Goal: Check status: Check status

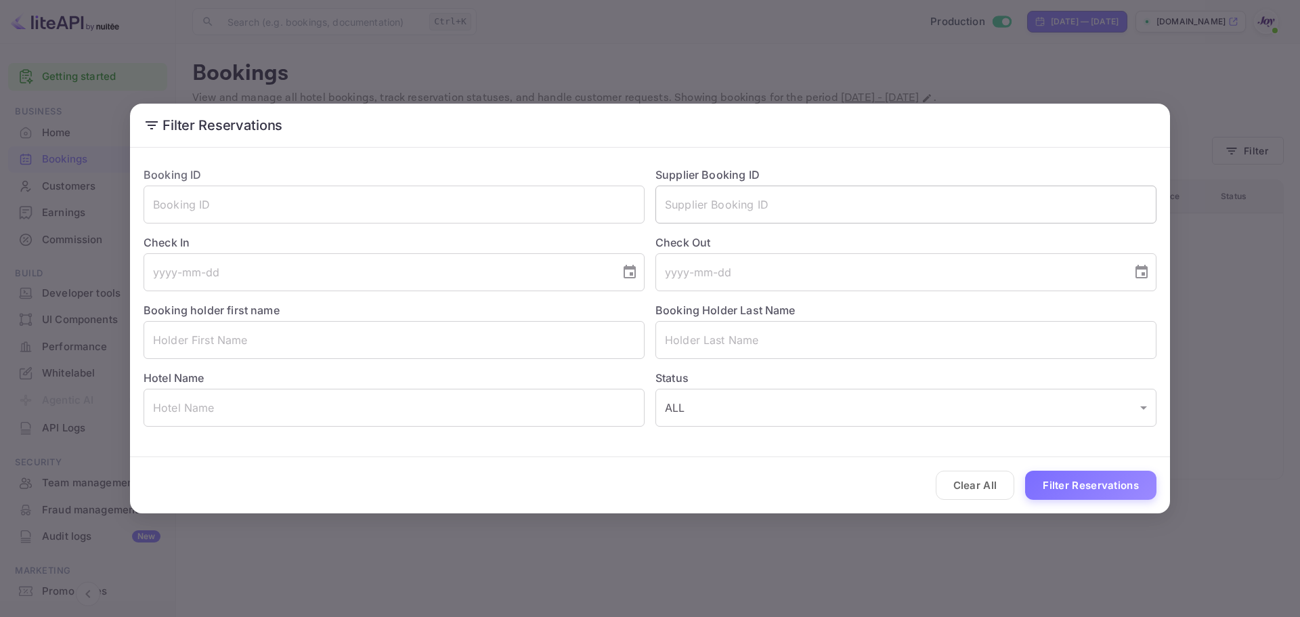
click at [713, 198] on input "text" at bounding box center [905, 204] width 501 height 38
paste input "92547858"
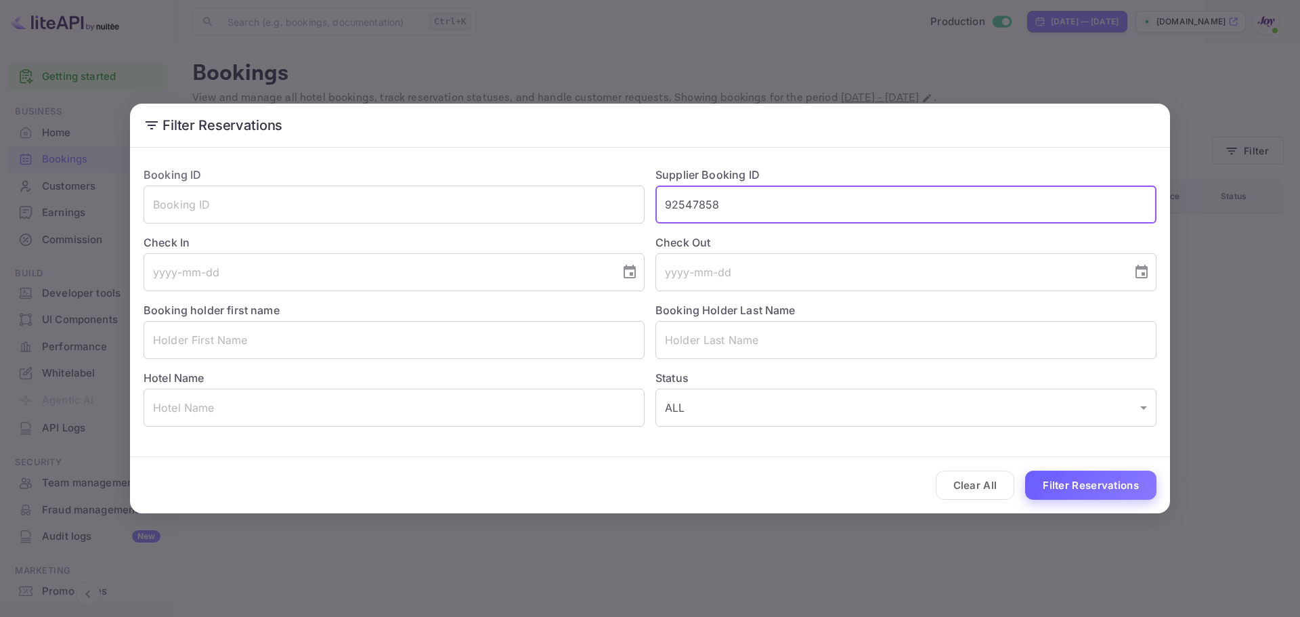
type input "92547858"
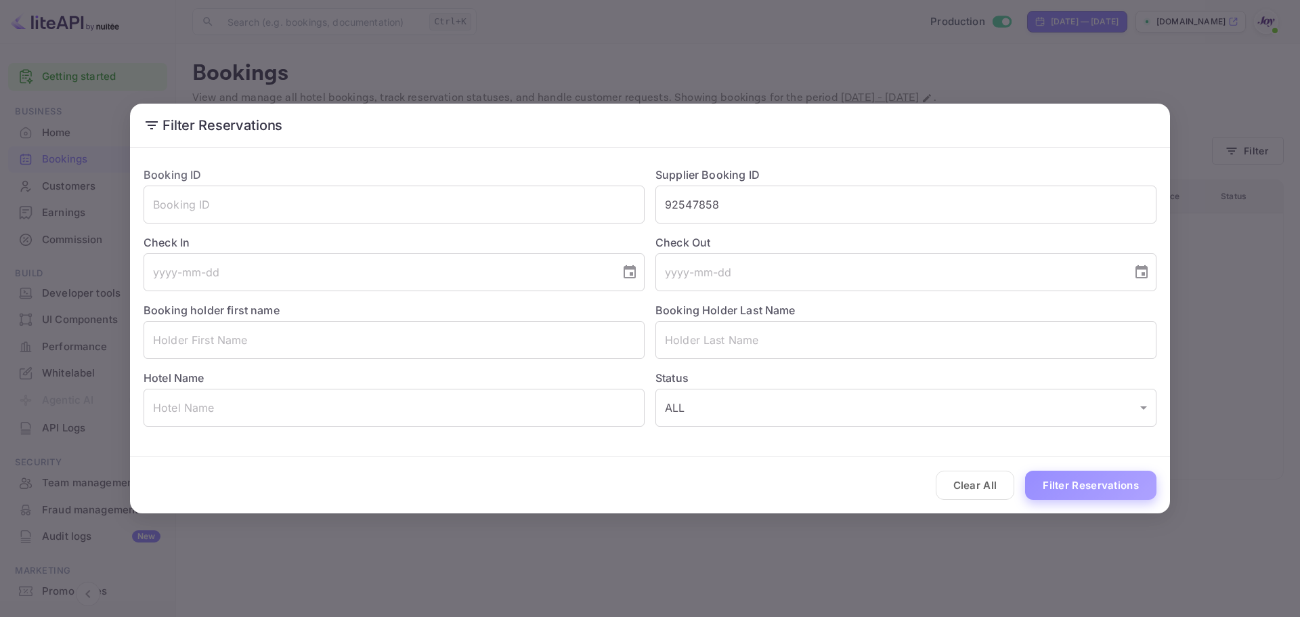
click at [1073, 494] on button "Filter Reservations" at bounding box center [1090, 484] width 131 height 29
click at [716, 201] on input "92547858" at bounding box center [905, 204] width 501 height 38
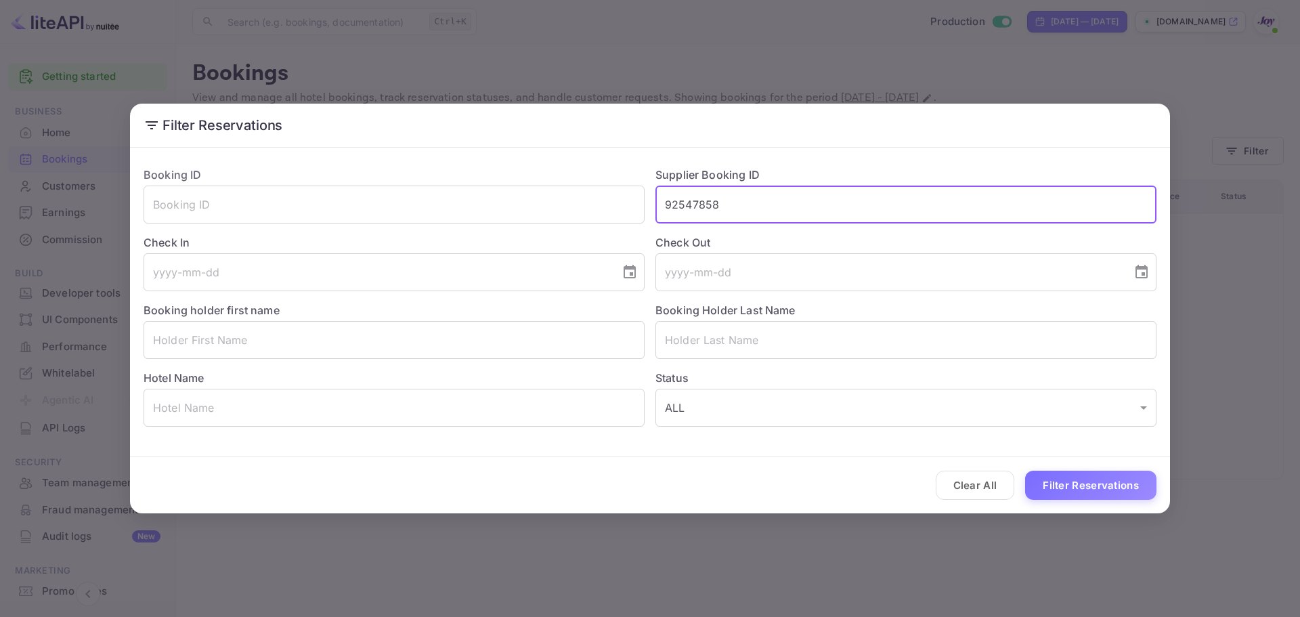
click at [716, 201] on input "92547858" at bounding box center [905, 204] width 501 height 38
click at [552, 202] on input "text" at bounding box center [394, 204] width 501 height 38
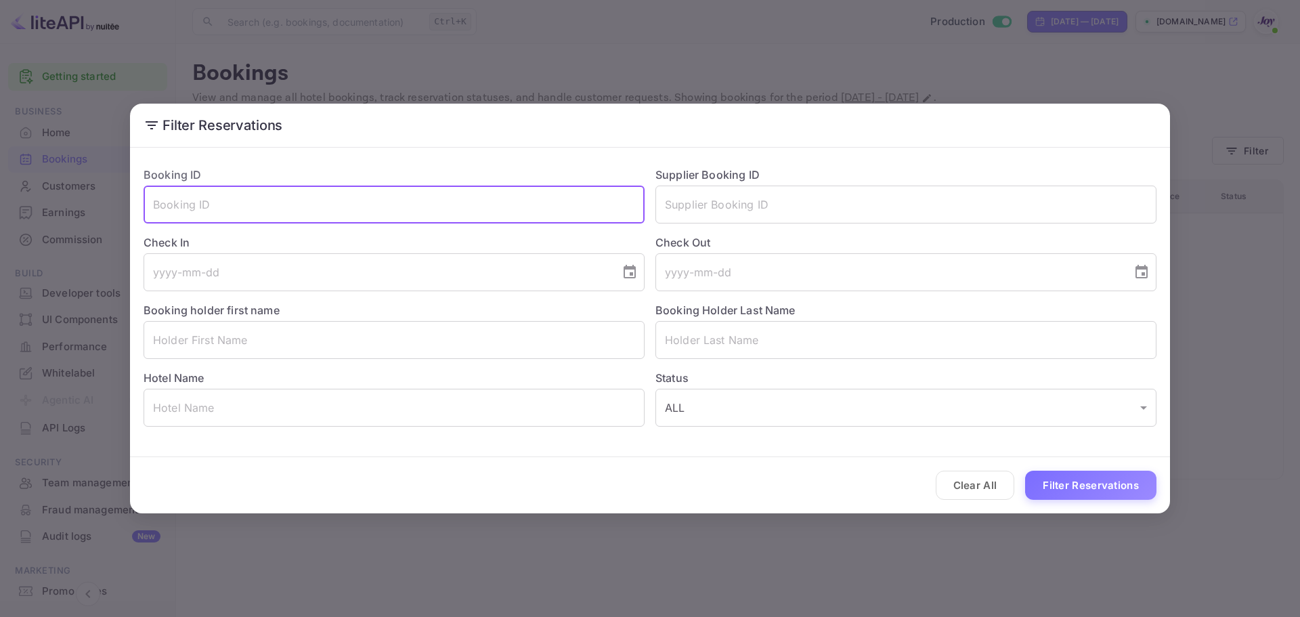
paste input "92547858"
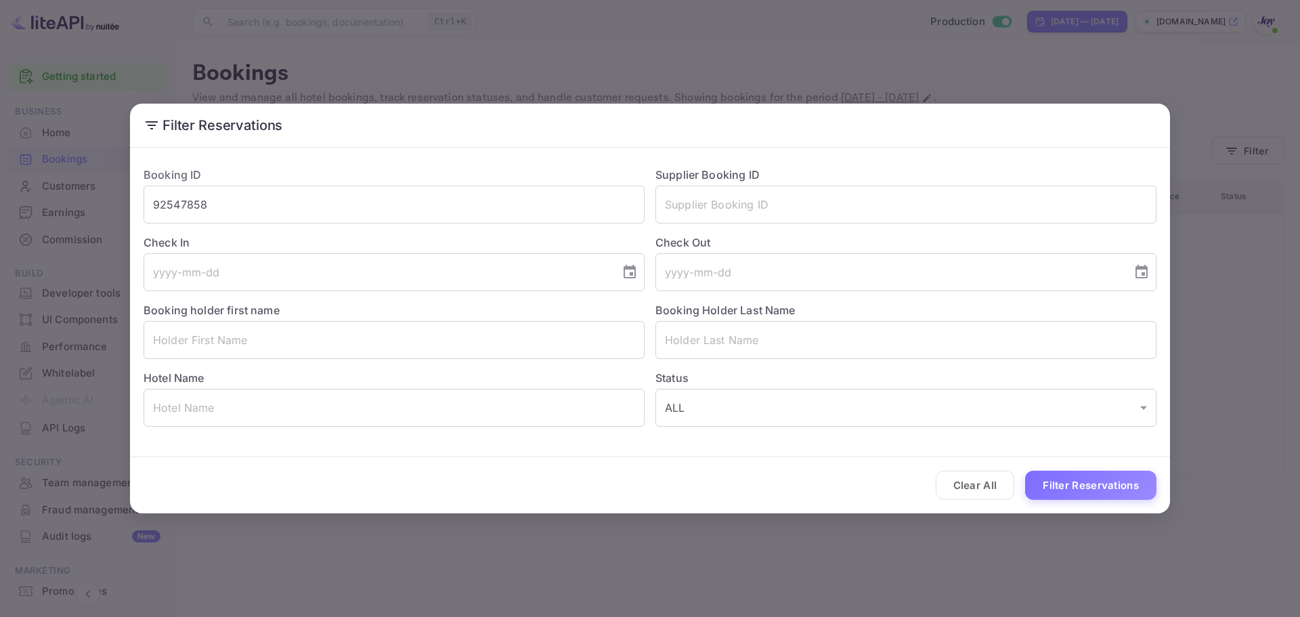
click at [1097, 467] on div "Clear All Filter Reservations" at bounding box center [650, 485] width 1040 height 56
click at [1096, 496] on button "Filter Reservations" at bounding box center [1090, 484] width 131 height 29
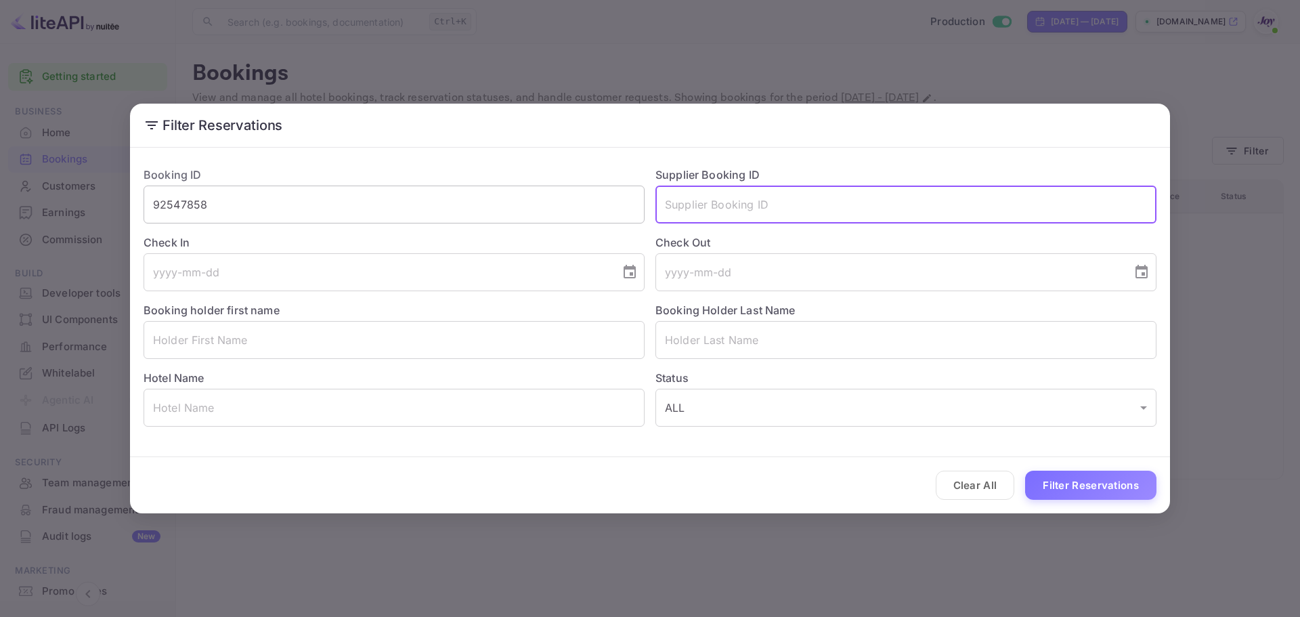
drag, startPoint x: 732, startPoint y: 208, endPoint x: 495, endPoint y: 215, distance: 237.7
click at [728, 208] on input "text" at bounding box center [905, 204] width 501 height 38
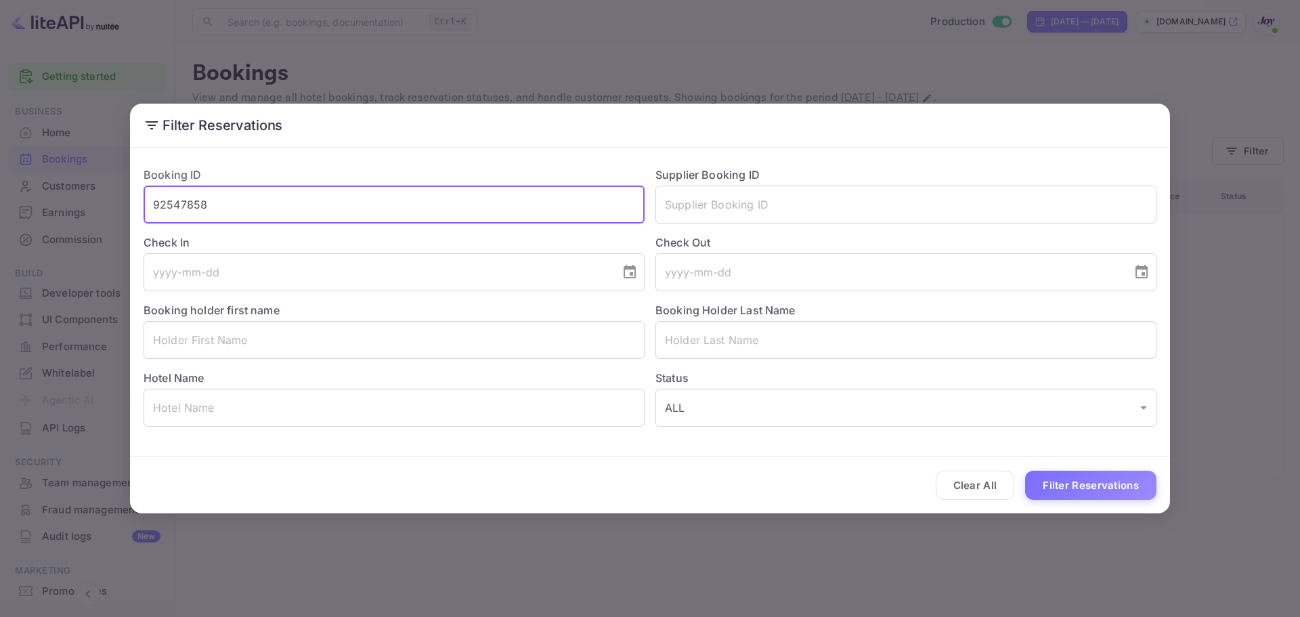
click at [470, 205] on input "92547858" at bounding box center [394, 204] width 501 height 38
paste input "92547858"
paste input "text"
type input "92547858"
click at [1084, 484] on button "Filter Reservations" at bounding box center [1090, 484] width 131 height 29
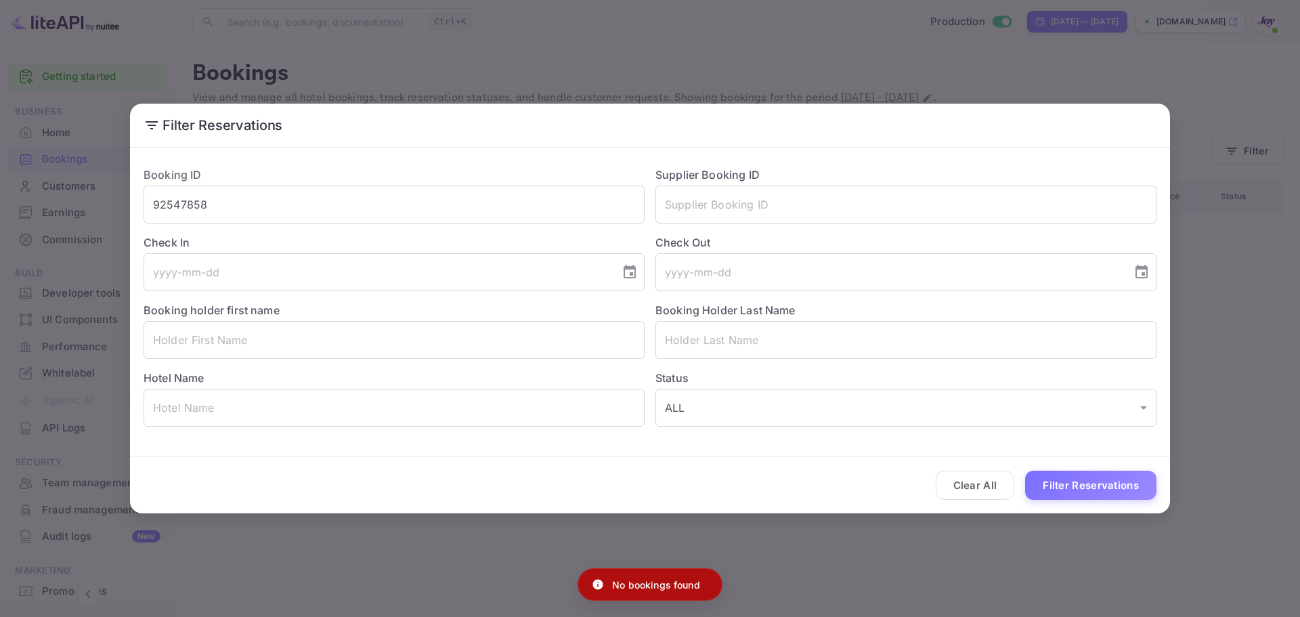
click at [952, 548] on div "Filter Reservations Booking ID 92547858 ​ Supplier Booking ID ​ Check In ​ Chec…" at bounding box center [650, 308] width 1300 height 617
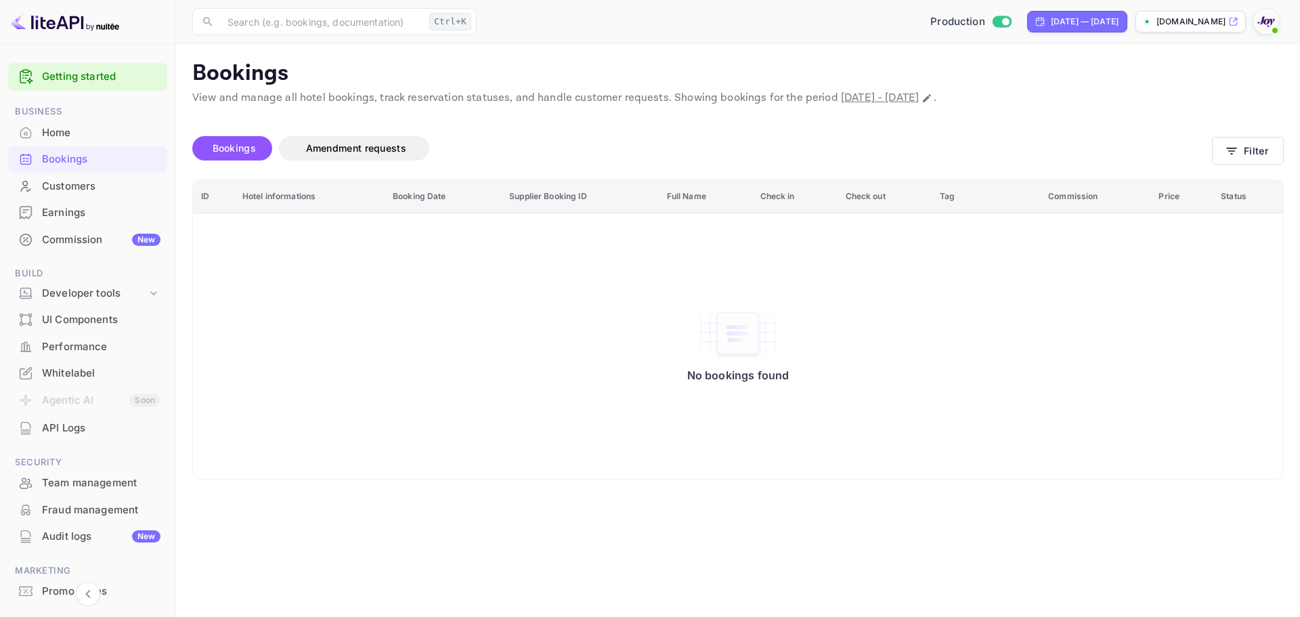
click at [854, 470] on td "No bookings found" at bounding box center [738, 346] width 1090 height 266
click at [605, 7] on div "​ Ctrl+K ​ Production [DATE] — [DATE] [DOMAIN_NAME]" at bounding box center [738, 21] width 1124 height 43
drag, startPoint x: 866, startPoint y: 391, endPoint x: 1278, endPoint y: 422, distance: 412.8
click at [887, 394] on div "No bookings found" at bounding box center [737, 346] width 1063 height 246
click at [1043, 472] on td "No bookings found" at bounding box center [738, 346] width 1090 height 266
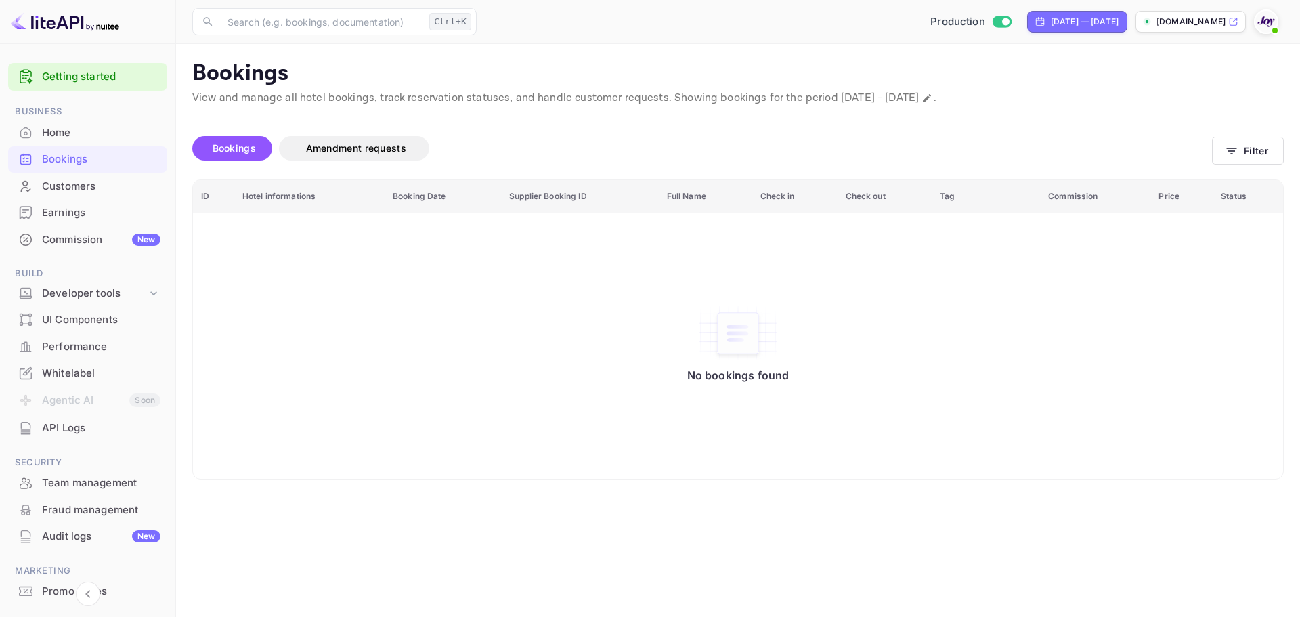
click at [380, 438] on div "No bookings found" at bounding box center [737, 346] width 1063 height 246
